Goal: Task Accomplishment & Management: Complete application form

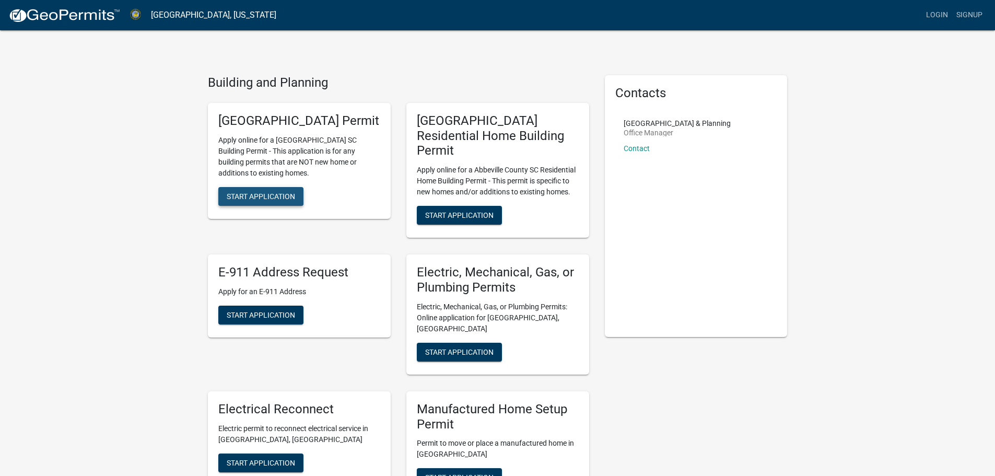
click at [263, 200] on span "Start Application" at bounding box center [261, 196] width 68 height 8
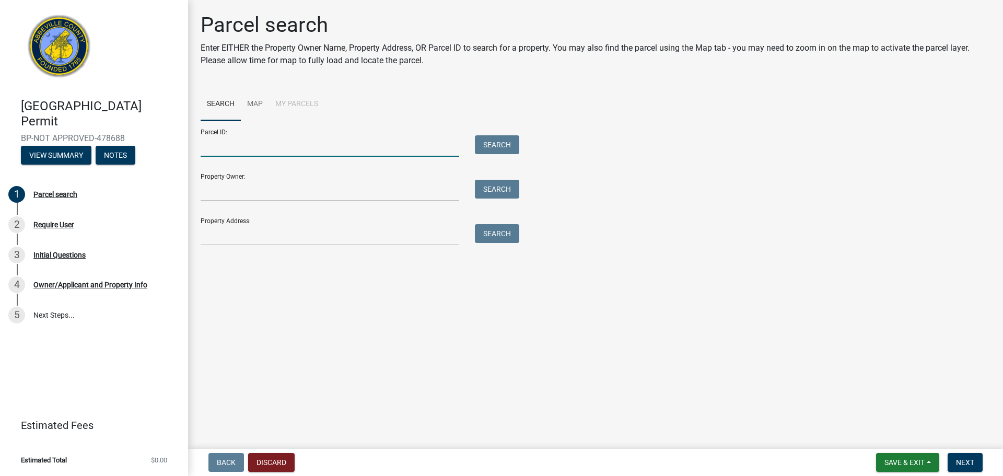
click at [254, 141] on input "Parcel ID:" at bounding box center [330, 145] width 259 height 21
click at [254, 97] on link "Map" at bounding box center [255, 104] width 28 height 33
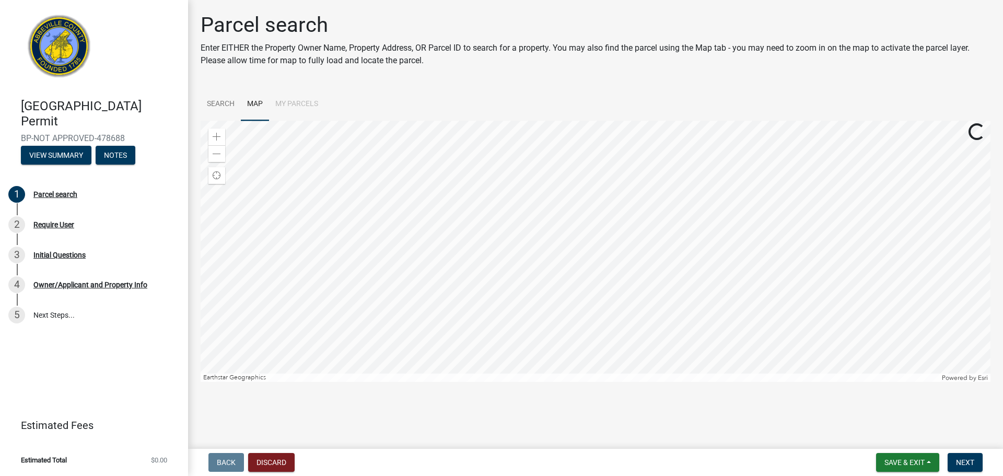
click at [302, 103] on li "My Parcels" at bounding box center [296, 104] width 55 height 33
click at [288, 102] on li "My Parcels" at bounding box center [296, 104] width 55 height 33
click at [220, 100] on link "Search" at bounding box center [221, 104] width 40 height 33
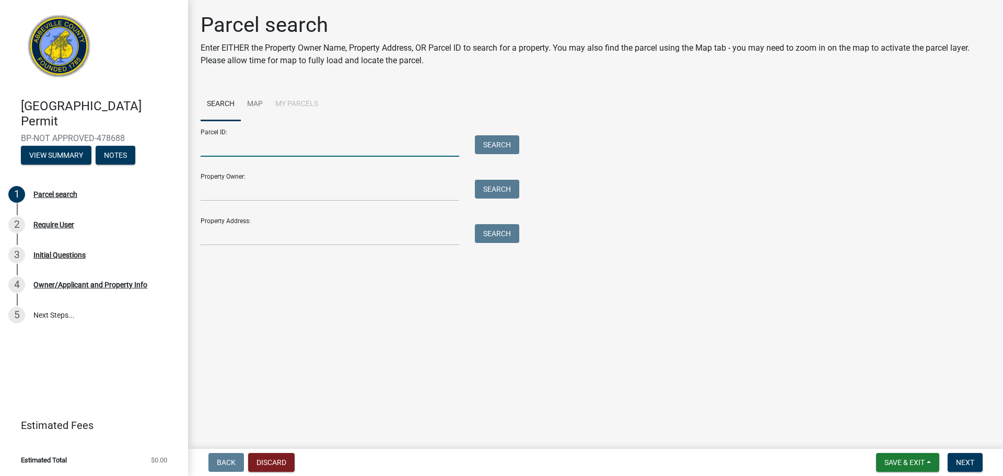
click at [248, 143] on input "Parcel ID:" at bounding box center [330, 145] width 259 height 21
type input "0570000033"
click at [491, 145] on button "Search" at bounding box center [497, 144] width 44 height 19
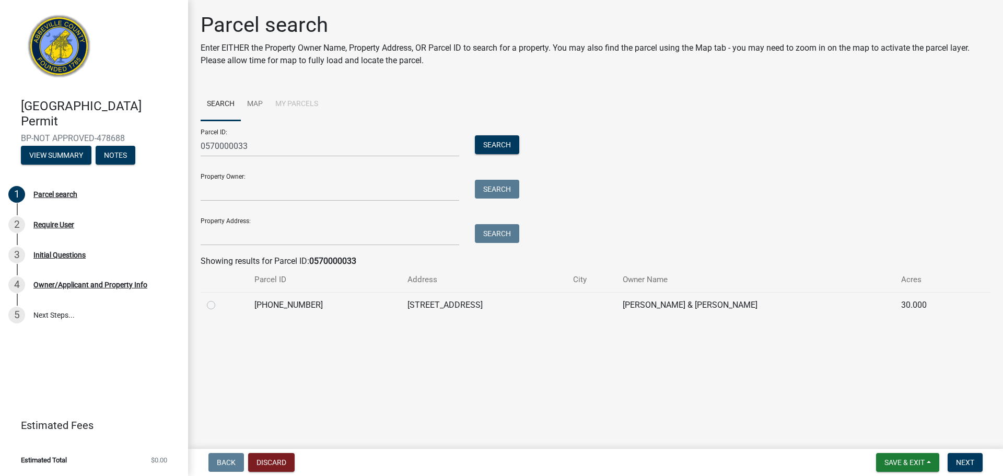
click at [215, 306] on div at bounding box center [224, 305] width 35 height 13
click at [205, 308] on td at bounding box center [225, 305] width 48 height 26
click at [232, 305] on div at bounding box center [224, 305] width 35 height 13
click at [278, 305] on td "[PHONE_NUMBER]" at bounding box center [324, 305] width 153 height 26
click at [471, 307] on td "[STREET_ADDRESS]" at bounding box center [484, 305] width 166 height 26
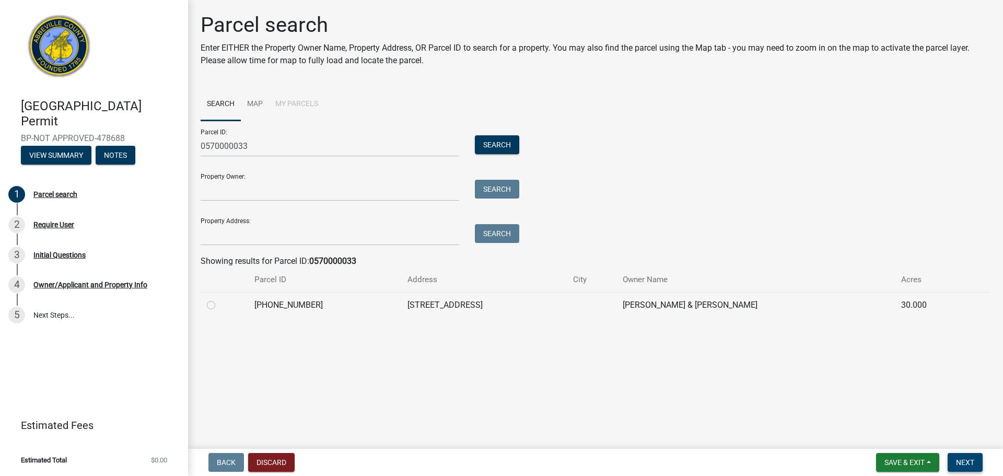
click at [970, 461] on span "Next" at bounding box center [965, 462] width 18 height 8
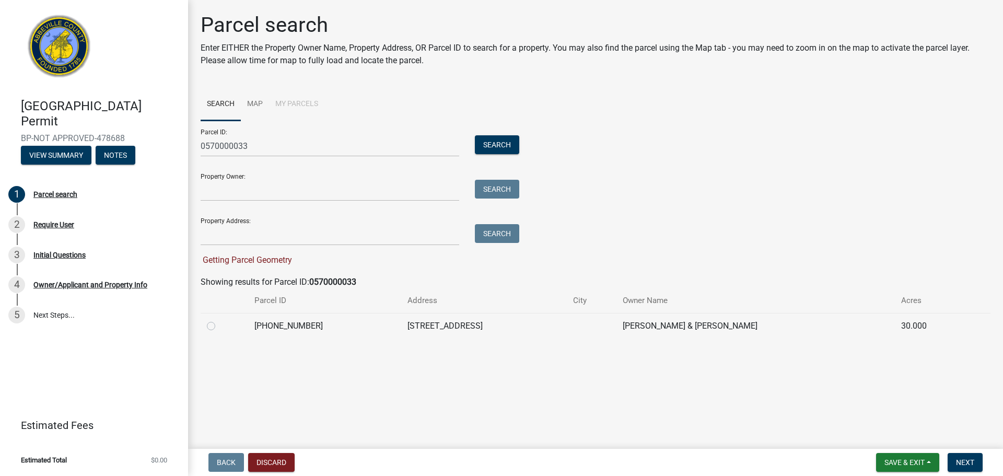
click at [336, 246] on form "Parcel ID: 0570000033 Search Property Owner: Search Property Address: Search Ge…" at bounding box center [357, 194] width 313 height 146
click at [333, 238] on input "Property Address:" at bounding box center [330, 234] width 259 height 21
click at [237, 262] on span "Getting Parcel Geometry" at bounding box center [246, 260] width 91 height 10
click at [203, 320] on td at bounding box center [225, 326] width 48 height 26
click at [205, 325] on td at bounding box center [225, 326] width 48 height 26
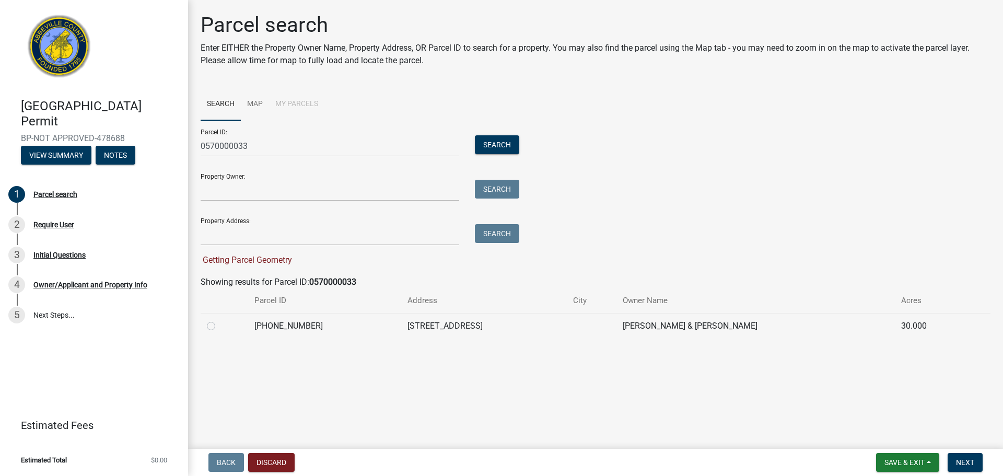
click at [459, 321] on td "[STREET_ADDRESS]" at bounding box center [484, 326] width 166 height 26
click at [251, 251] on form "Parcel ID: 0570000033 Search Property Owner: Search Property Address: Search Ge…" at bounding box center [357, 194] width 313 height 146
click at [251, 254] on div "Getting Parcel Geometry" at bounding box center [357, 260] width 313 height 13
click at [376, 190] on input "Property Owner:" at bounding box center [330, 190] width 259 height 21
click at [375, 220] on div "Property Address: Search" at bounding box center [357, 227] width 313 height 36
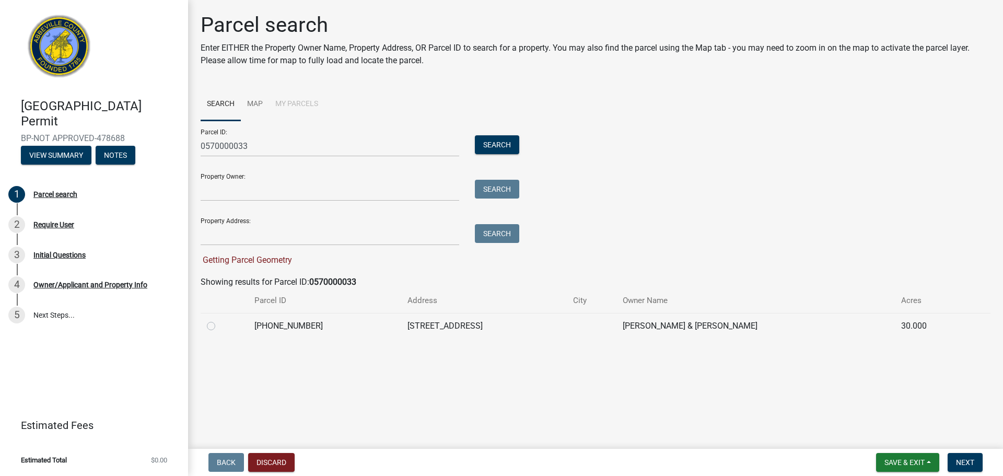
click at [367, 254] on div "Getting Parcel Geometry" at bounding box center [357, 260] width 313 height 13
click at [276, 266] on wm-search-parcel-data-activity-input "Search Map My Parcels Parcel ID: 0570000033 Search Property Owner: Search Prope…" at bounding box center [596, 213] width 790 height 251
click at [307, 146] on input "0570000033" at bounding box center [330, 145] width 259 height 21
click at [506, 141] on button "Search" at bounding box center [497, 144] width 44 height 19
click at [247, 333] on td at bounding box center [225, 326] width 48 height 26
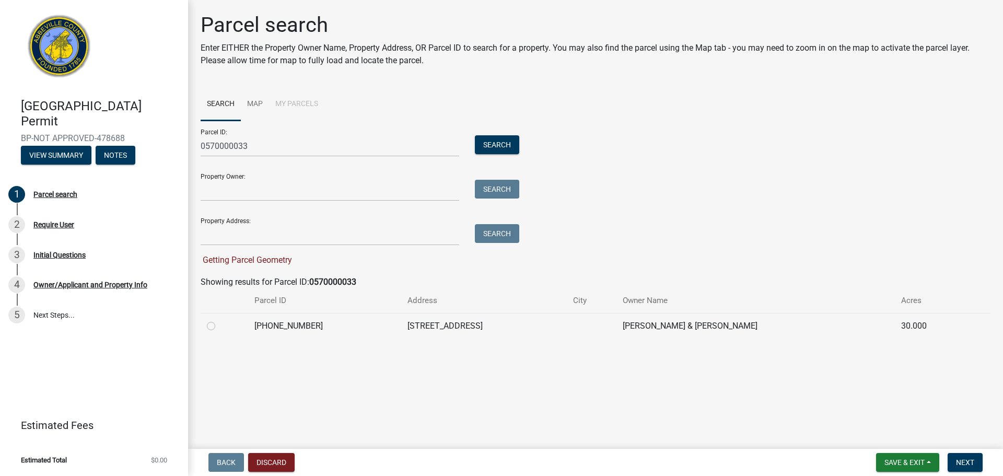
drag, startPoint x: 200, startPoint y: 329, endPoint x: 252, endPoint y: 270, distance: 78.4
click at [200, 329] on div "Parcel search Enter EITHER the Property Owner Name, Property Address, OR Parcel…" at bounding box center [596, 180] width 806 height 335
click at [253, 256] on span "Getting Parcel Geometry" at bounding box center [246, 260] width 91 height 10
click at [261, 226] on input "Property Address:" at bounding box center [330, 234] width 259 height 21
click at [690, 327] on td "[PERSON_NAME] & [PERSON_NAME]" at bounding box center [755, 326] width 278 height 26
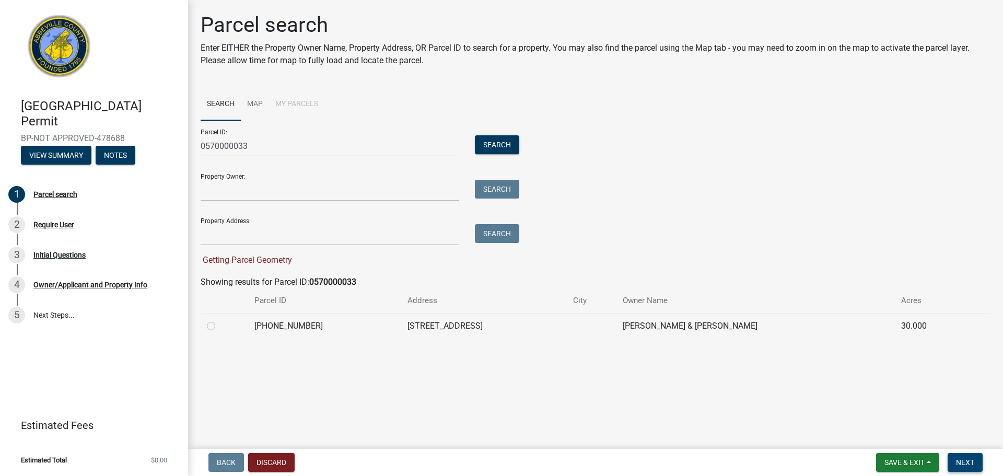
click at [968, 466] on span "Next" at bounding box center [965, 462] width 18 height 8
click at [970, 460] on span "Next" at bounding box center [965, 462] width 18 height 8
click at [910, 460] on span "Save & Exit" at bounding box center [904, 462] width 40 height 8
click at [689, 403] on main "Parcel search Enter EITHER the Property Owner Name, Property Address, OR Parcel…" at bounding box center [595, 222] width 815 height 445
click at [966, 463] on span "Next" at bounding box center [965, 462] width 18 height 8
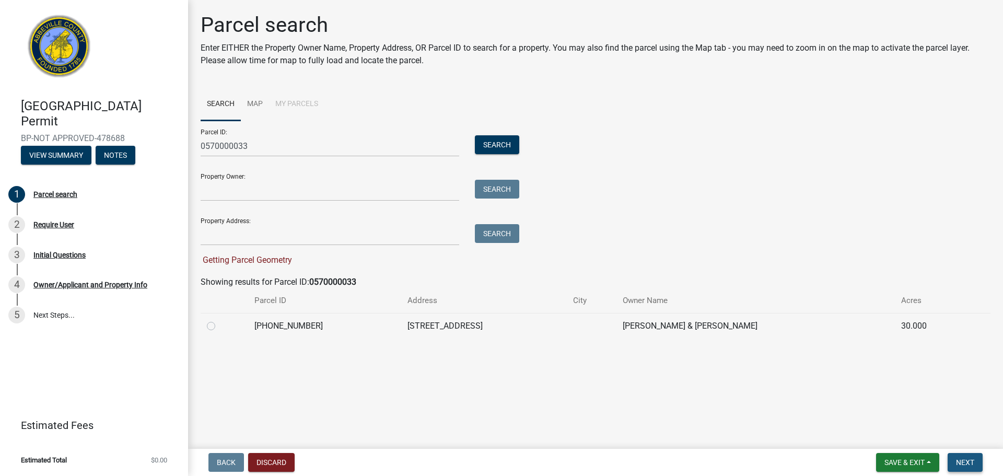
click at [966, 463] on span "Next" at bounding box center [965, 462] width 18 height 8
click at [111, 163] on button "Notes" at bounding box center [116, 155] width 40 height 19
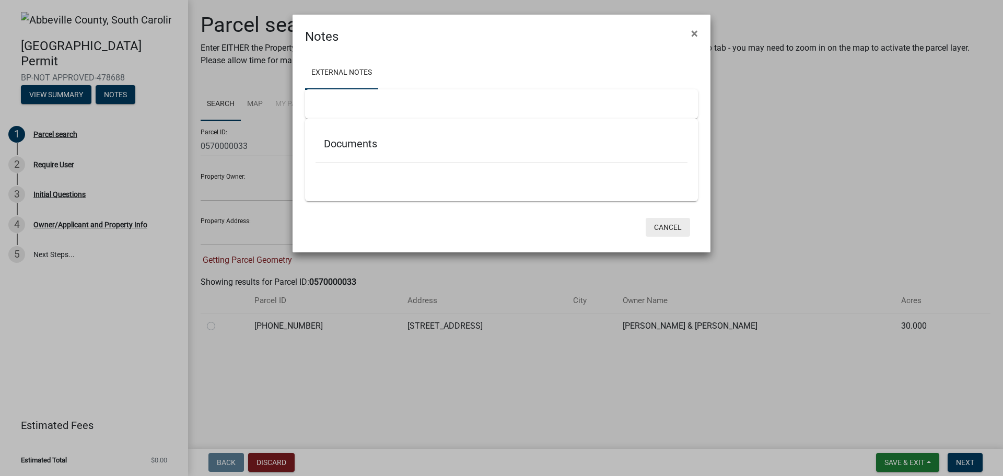
click at [667, 225] on button "Cancel" at bounding box center [668, 227] width 44 height 19
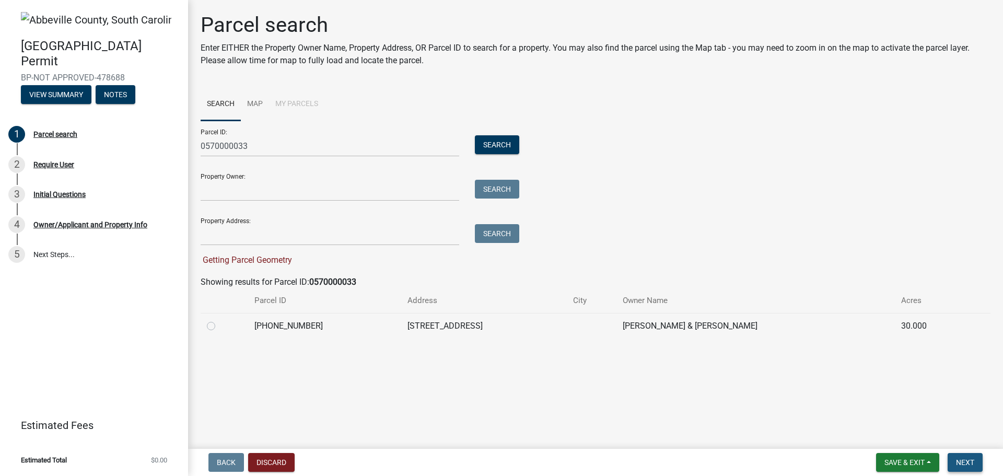
click at [974, 464] on span "Next" at bounding box center [965, 462] width 18 height 8
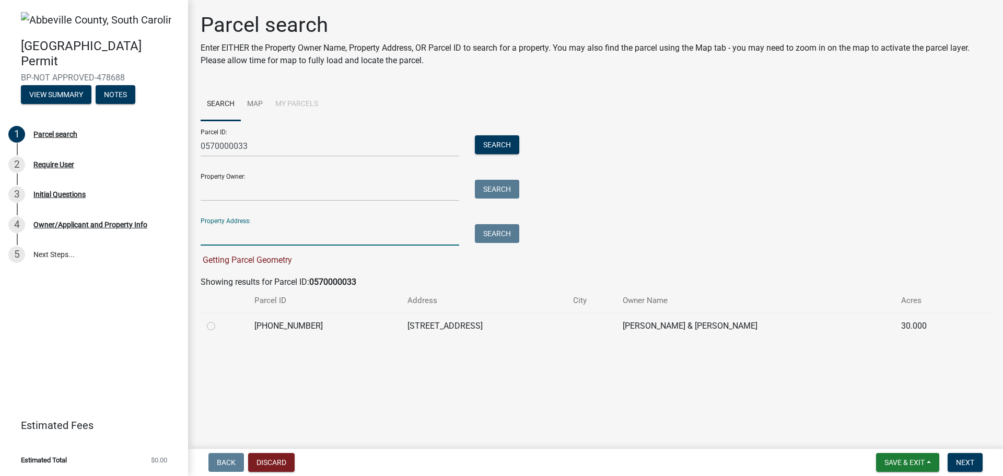
click at [362, 234] on input "Property Address:" at bounding box center [330, 234] width 259 height 21
drag, startPoint x: 266, startPoint y: 255, endPoint x: 262, endPoint y: 259, distance: 5.6
click at [265, 256] on div "Getting Parcel Geometry" at bounding box center [357, 260] width 313 height 13
click at [293, 236] on input "Property Address:" at bounding box center [330, 234] width 259 height 21
click at [281, 181] on input "Property Owner:" at bounding box center [330, 190] width 259 height 21
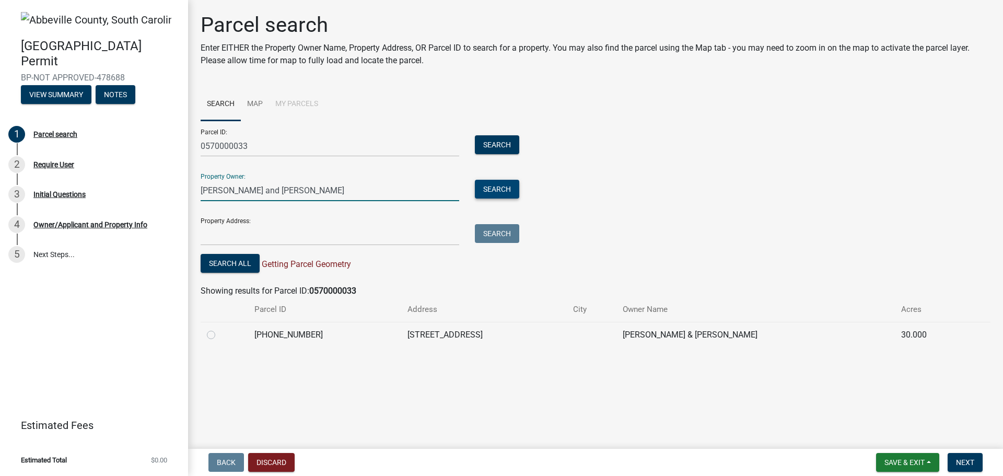
type input "[PERSON_NAME] and [PERSON_NAME]"
click at [493, 193] on button "Search" at bounding box center [497, 189] width 44 height 19
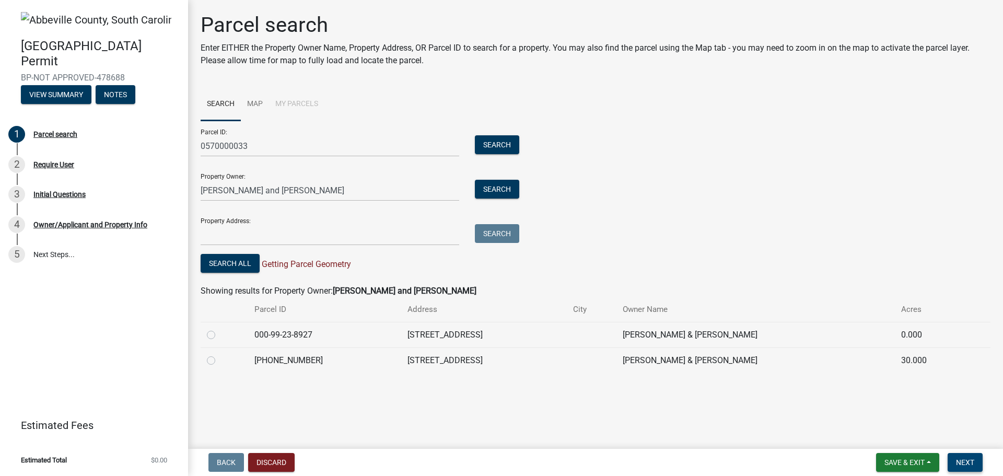
click at [975, 467] on button "Next" at bounding box center [965, 462] width 35 height 19
click at [217, 263] on button "Search All" at bounding box center [230, 263] width 59 height 19
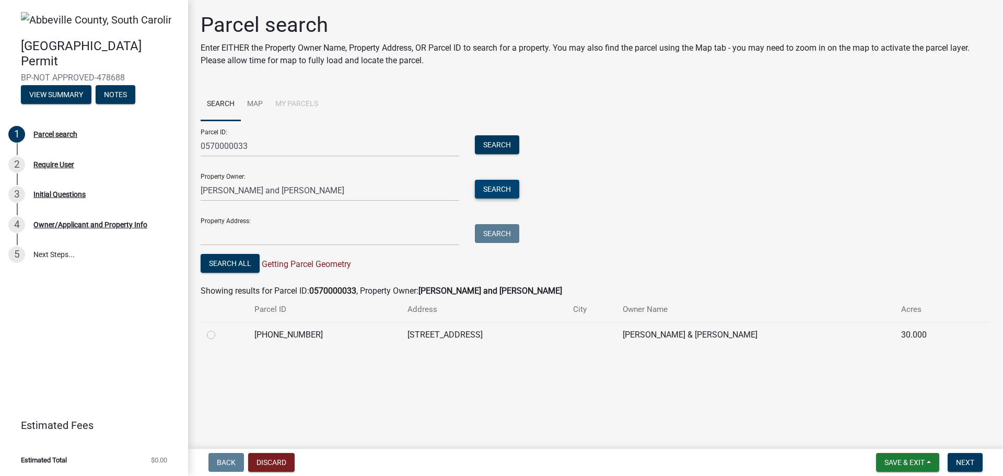
click at [485, 194] on button "Search" at bounding box center [497, 189] width 44 height 19
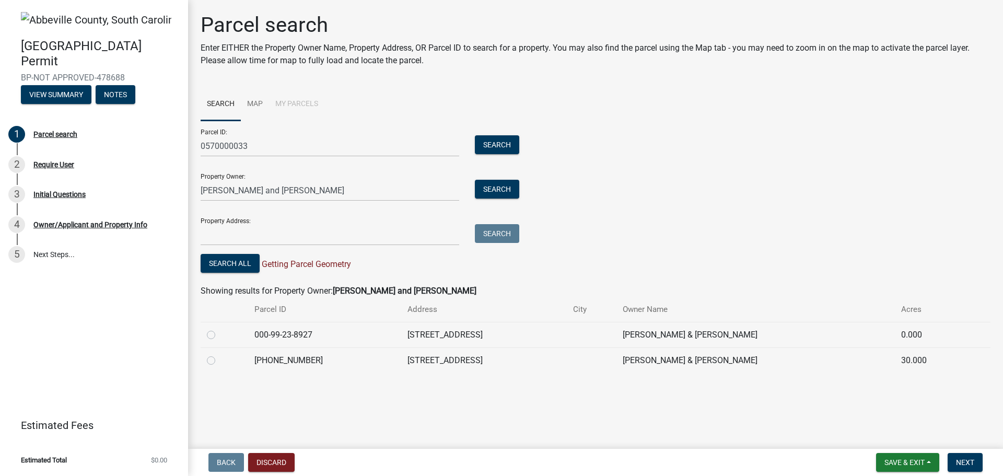
click at [194, 328] on div "Parcel search Enter EITHER the Property Owner Name, Property Address, OR Parcel…" at bounding box center [596, 198] width 806 height 370
click at [206, 334] on td at bounding box center [225, 335] width 48 height 26
click at [219, 329] on label at bounding box center [219, 329] width 0 height 0
click at [219, 334] on input "radio" at bounding box center [222, 332] width 7 height 7
radio input "true"
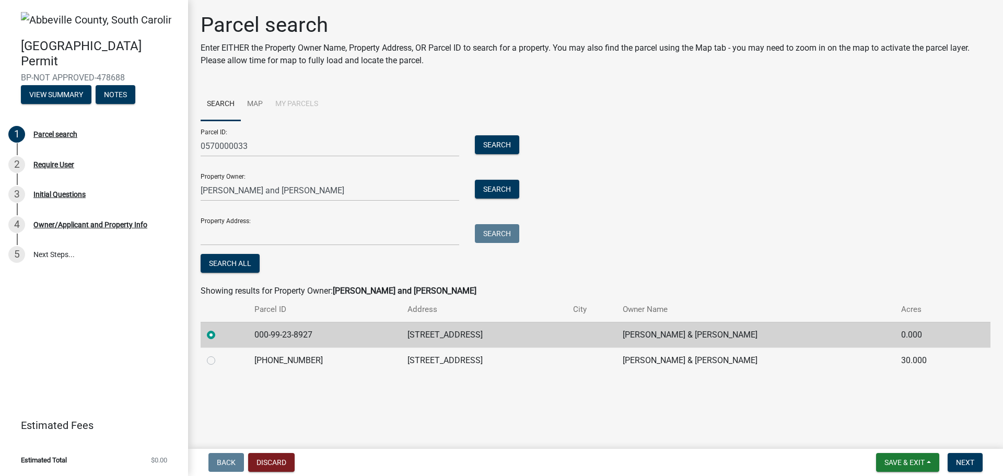
click at [208, 355] on div at bounding box center [224, 360] width 35 height 13
click at [219, 354] on label at bounding box center [219, 354] width 0 height 0
click at [219, 358] on input "radio" at bounding box center [222, 357] width 7 height 7
radio input "true"
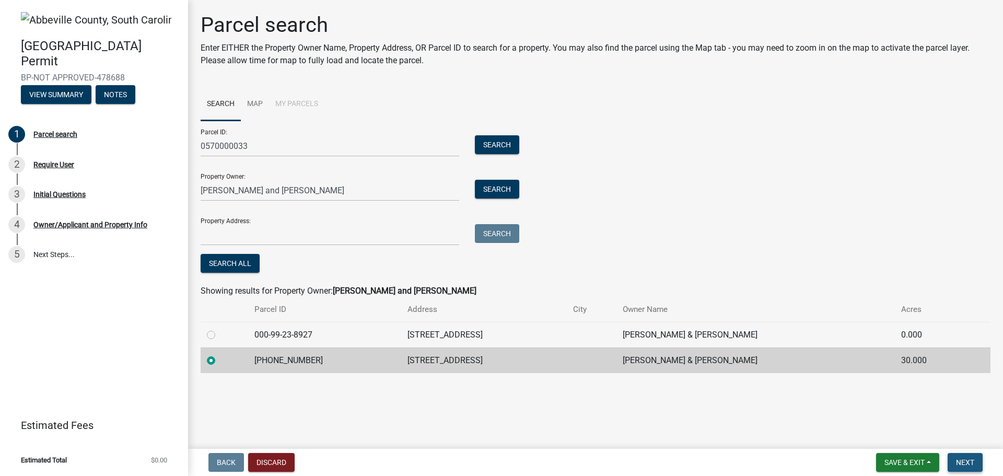
click at [971, 461] on span "Next" at bounding box center [965, 462] width 18 height 8
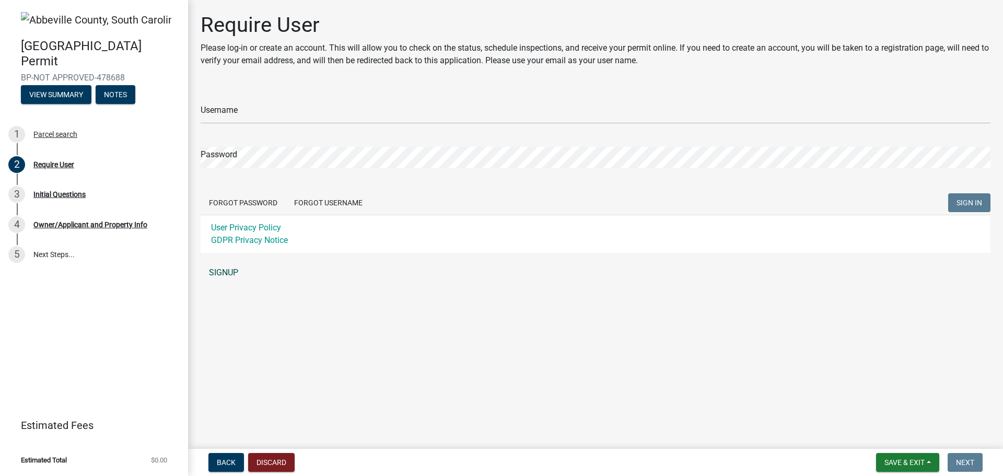
click at [229, 269] on link "SIGNUP" at bounding box center [596, 272] width 790 height 21
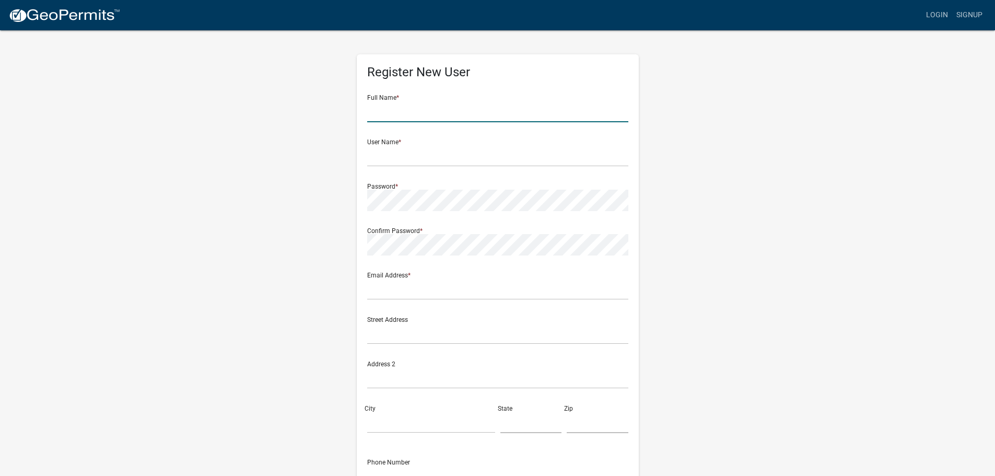
click at [495, 106] on input "text" at bounding box center [497, 111] width 261 height 21
click at [471, 112] on input "text" at bounding box center [497, 111] width 261 height 21
type input "Jainell"
type input "Jriofrio"
type input "J"
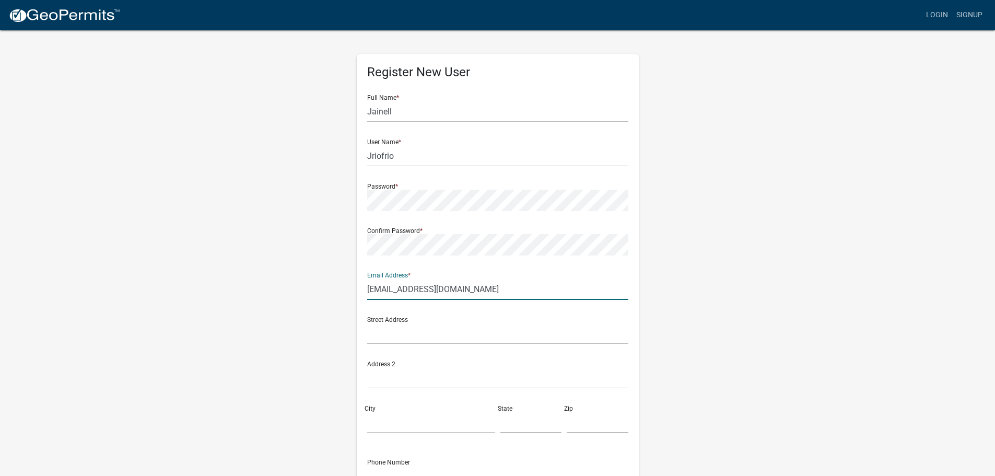
type input "[EMAIL_ADDRESS][DOMAIN_NAME]"
type input "1"
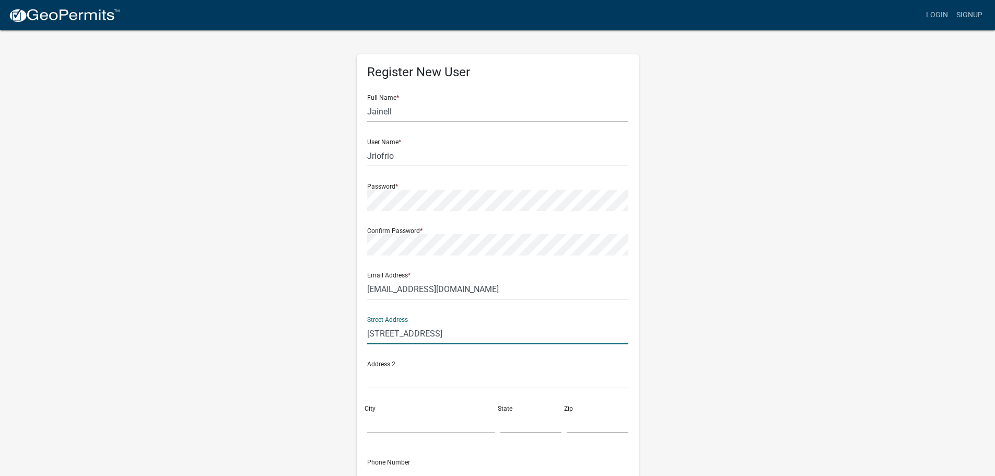
type input "[STREET_ADDRESS]"
type input "[PERSON_NAME]"
type input "SC"
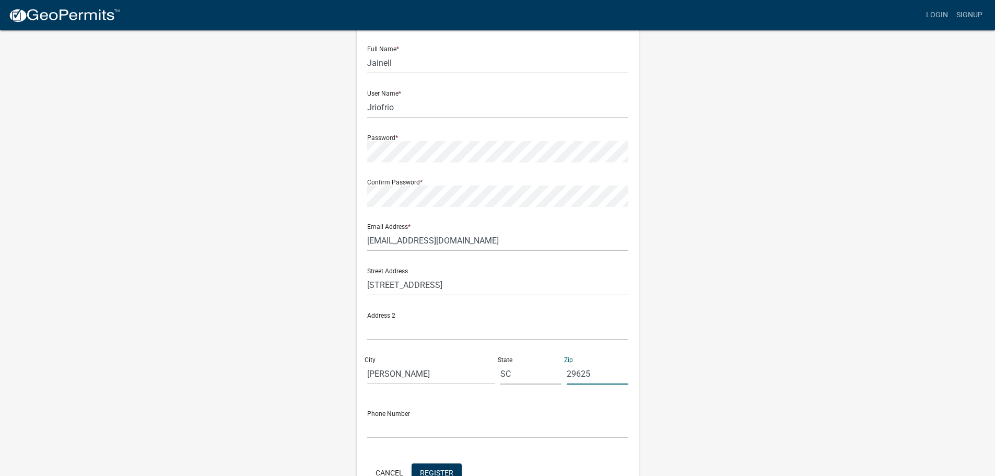
scroll to position [112, 0]
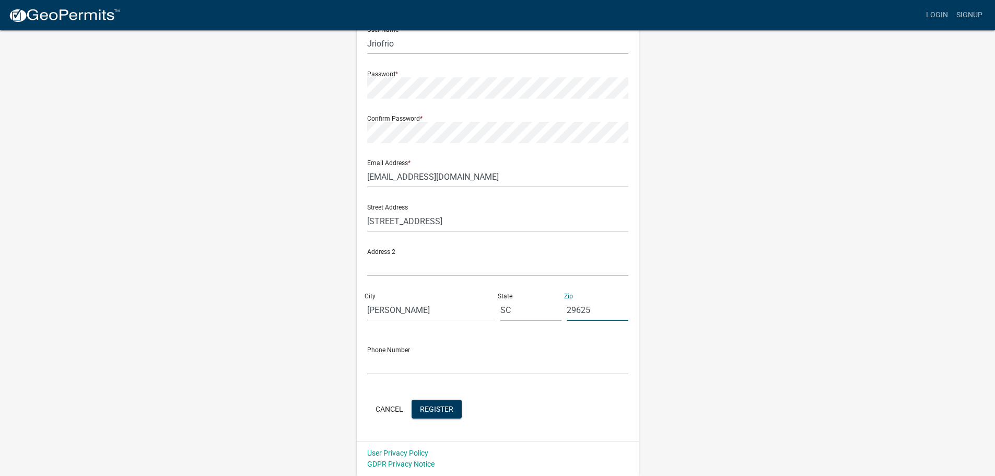
type input "29625"
click at [438, 360] on input "text" at bounding box center [497, 363] width 261 height 21
click at [440, 416] on button "Register" at bounding box center [437, 409] width 50 height 19
